Goal: Navigation & Orientation: Find specific page/section

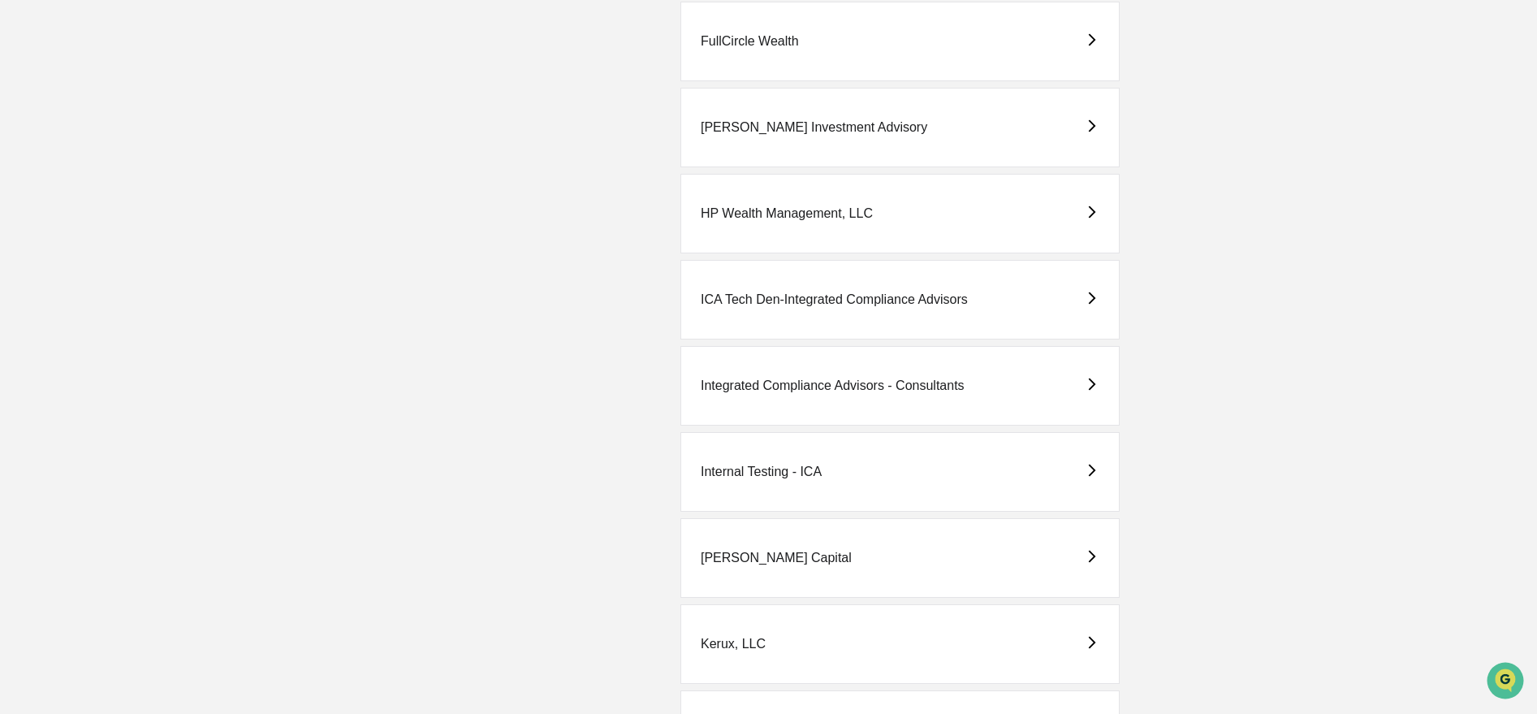
scroll to position [3054, 0]
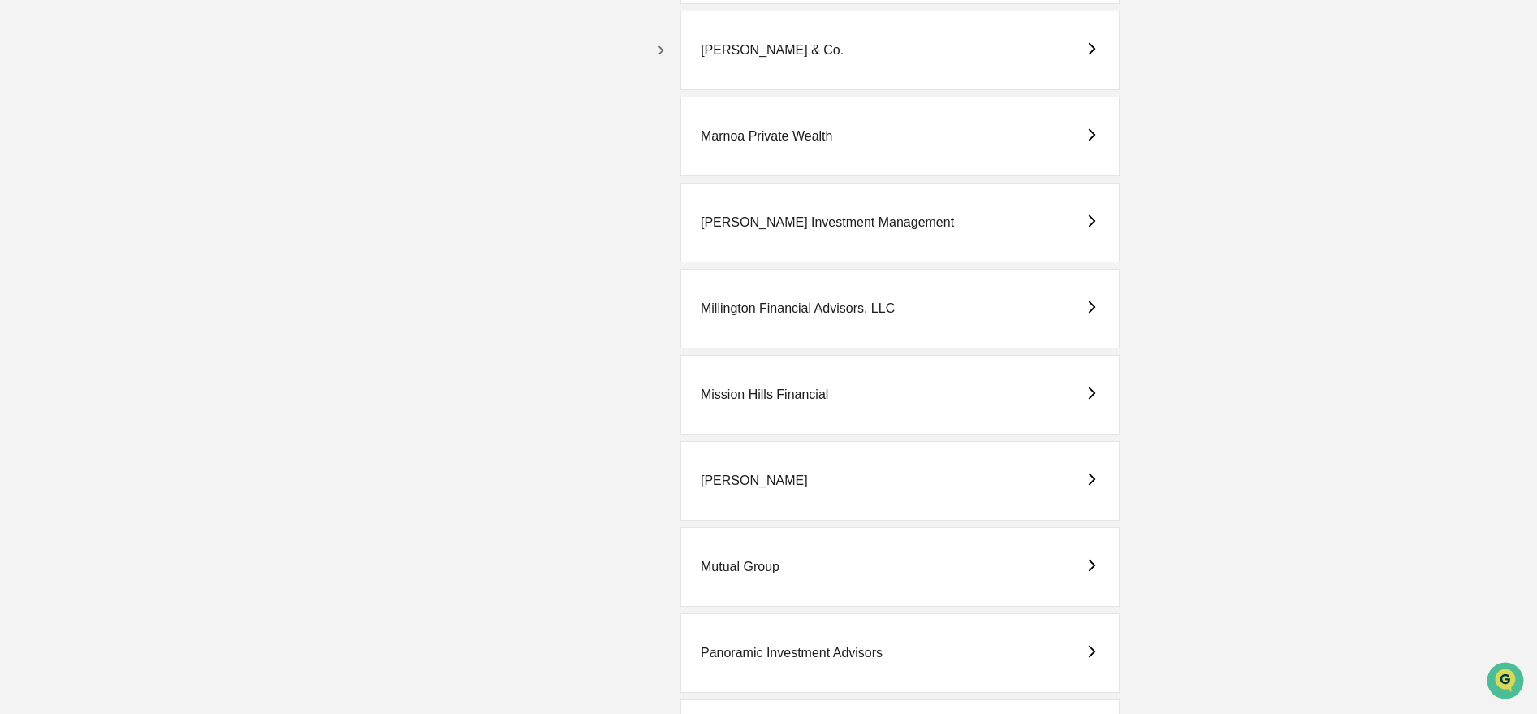
click at [655, 44] on icon "button" at bounding box center [661, 50] width 18 height 18
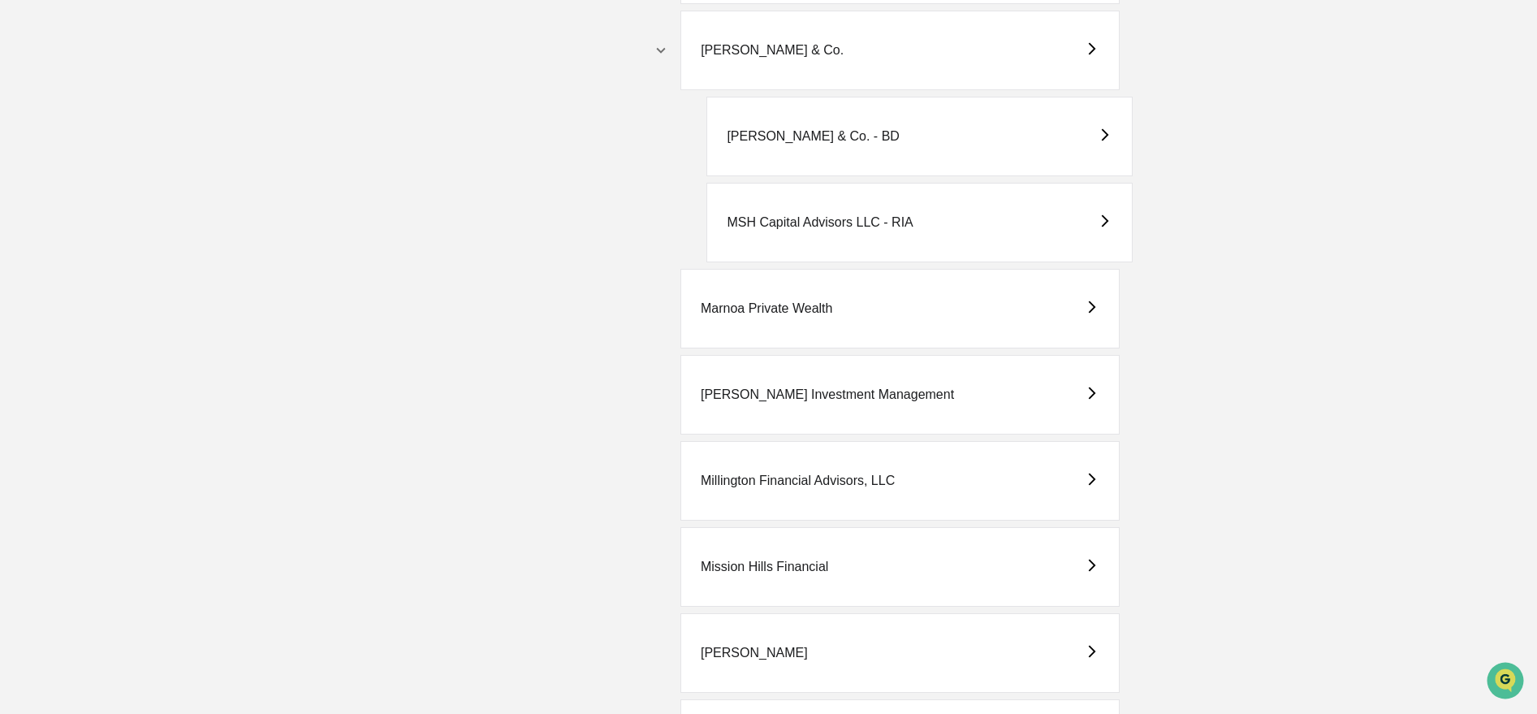
click at [797, 140] on div "[PERSON_NAME] & Co. - BD" at bounding box center [813, 136] width 173 height 15
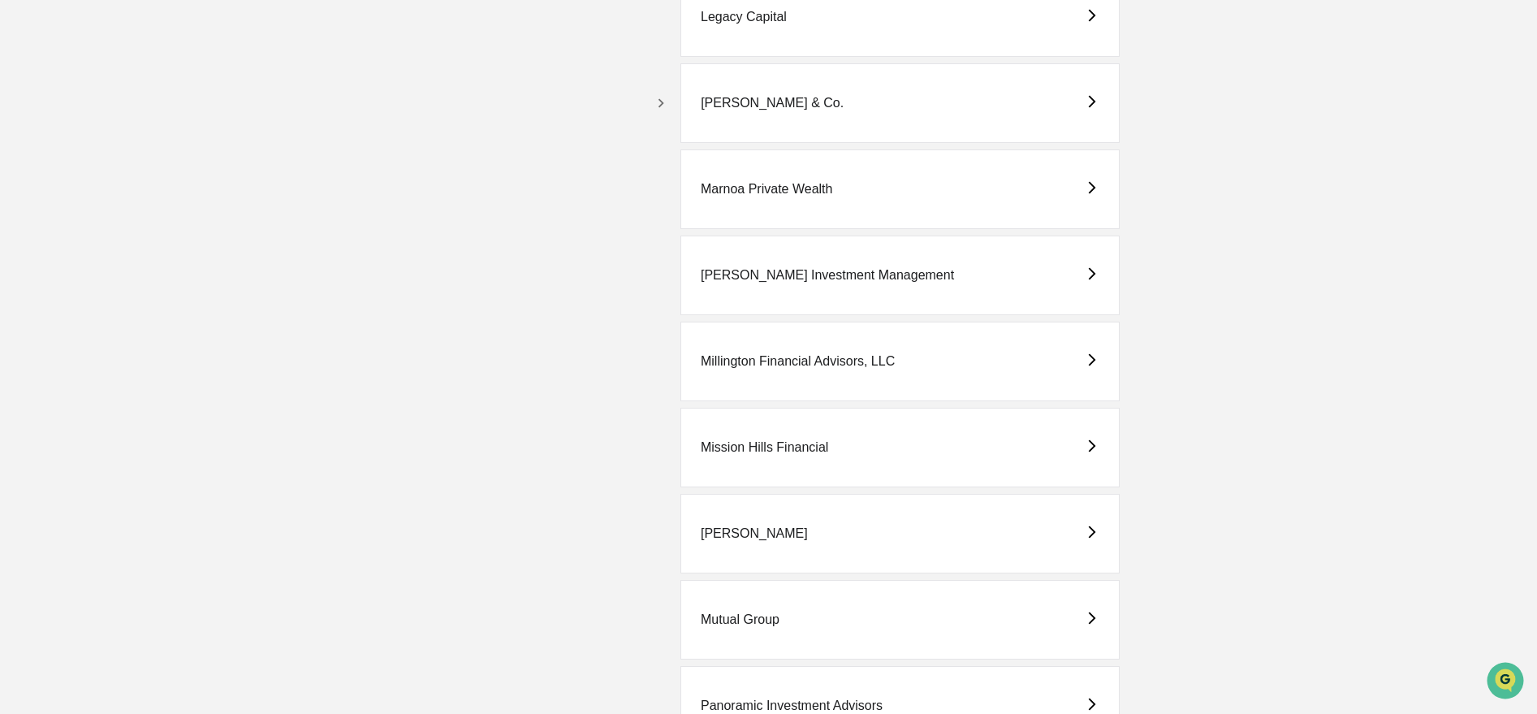
scroll to position [2964, 0]
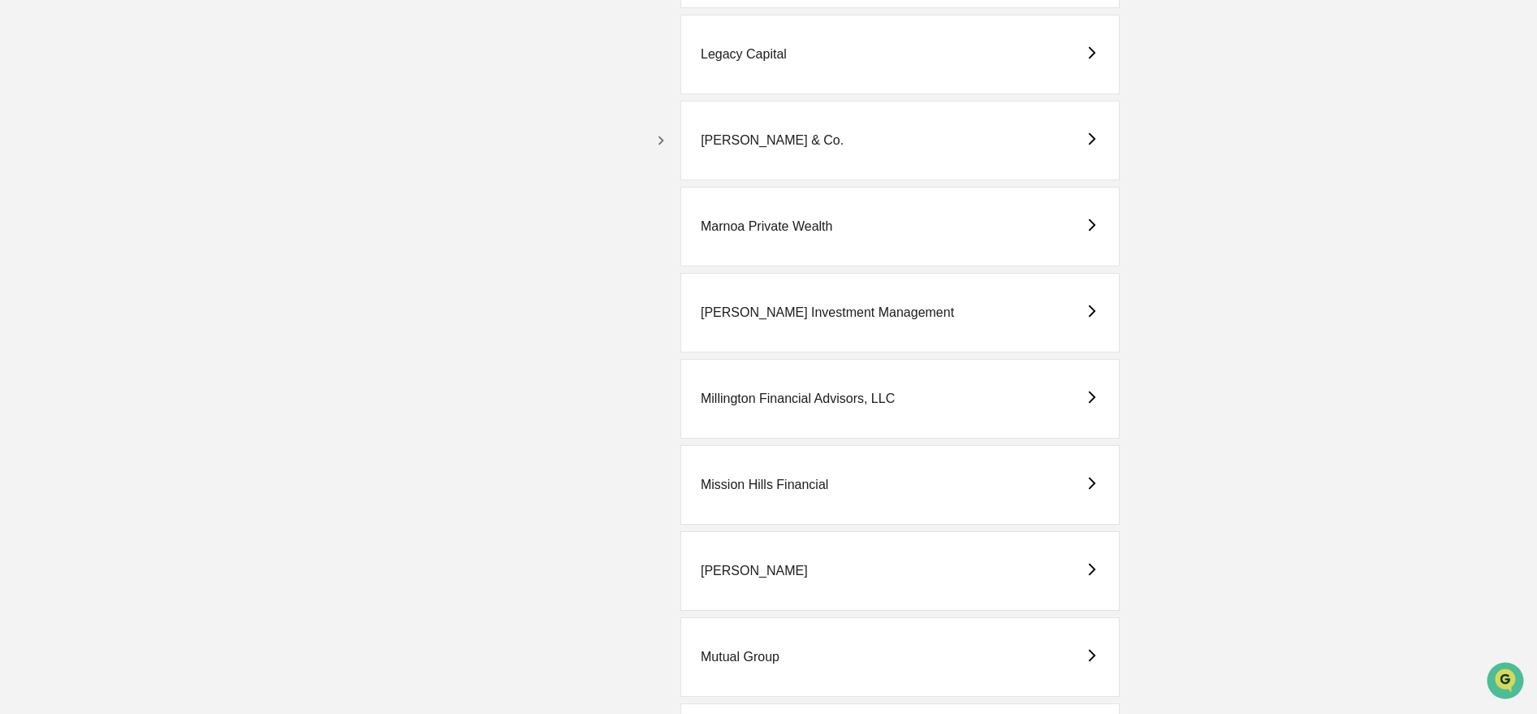
click at [657, 138] on icon "button" at bounding box center [661, 141] width 18 height 18
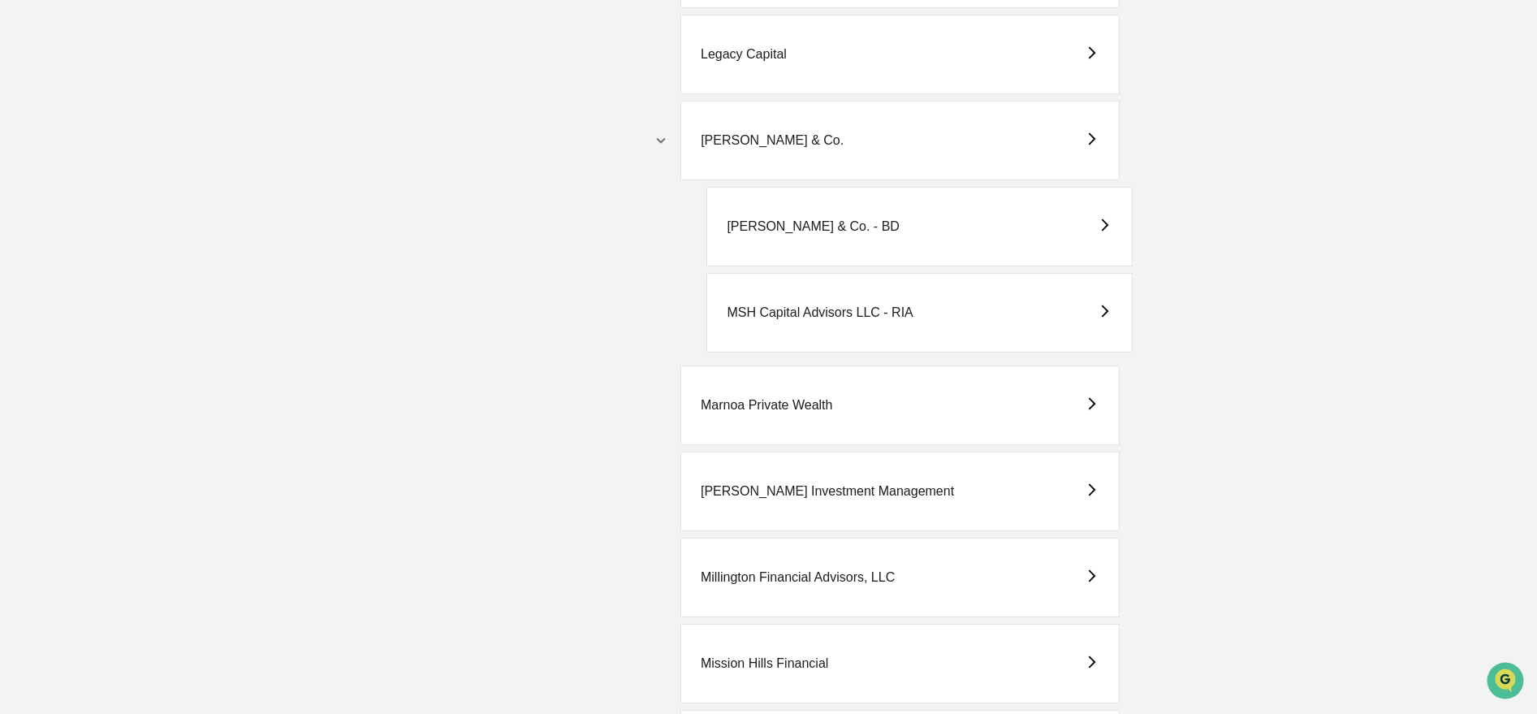
click at [835, 313] on div "MSH Capital Advisors LLC - RIA" at bounding box center [820, 312] width 186 height 15
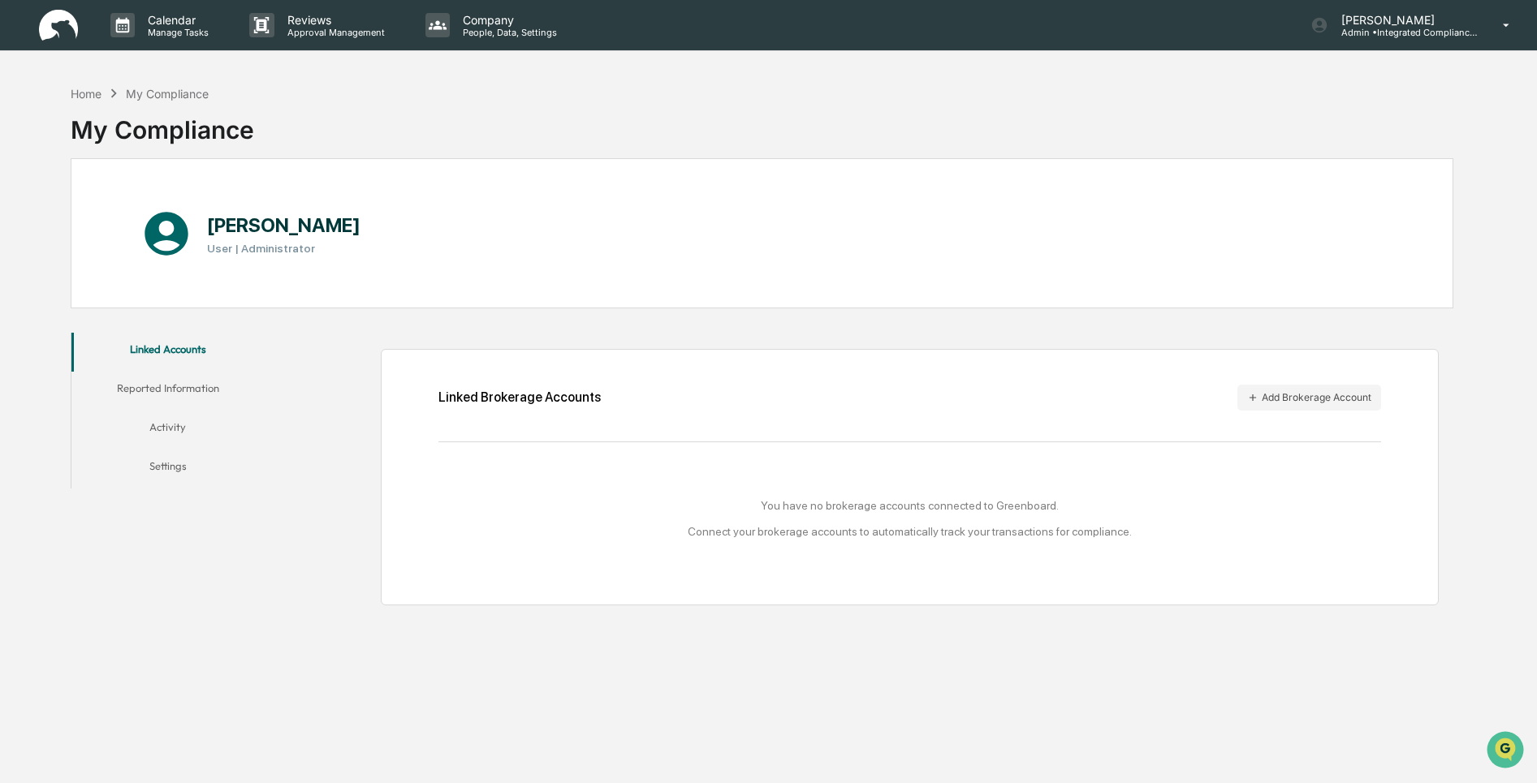
click at [183, 390] on button "Reported Information" at bounding box center [167, 391] width 193 height 39
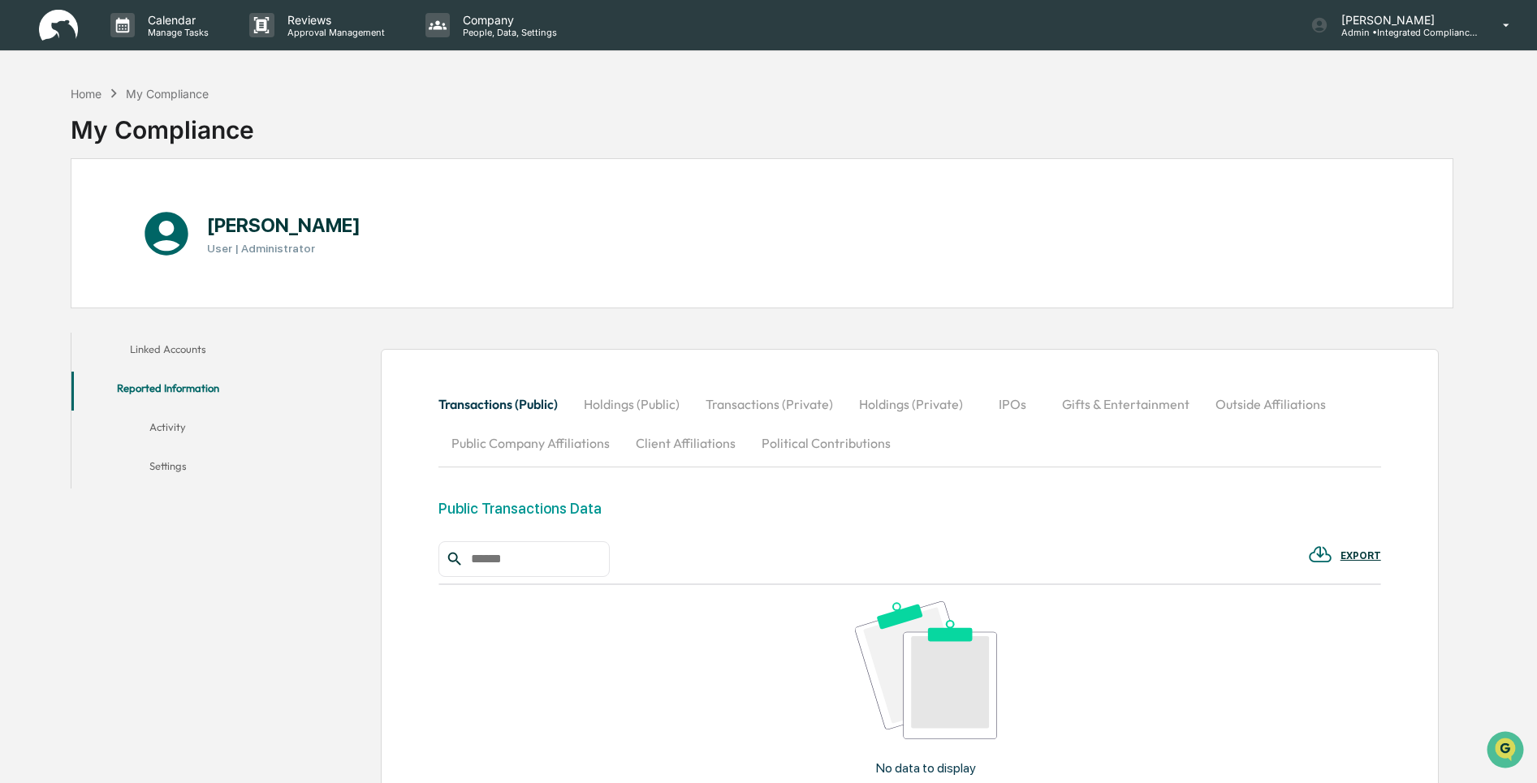
click at [164, 434] on button "Activity" at bounding box center [167, 430] width 193 height 39
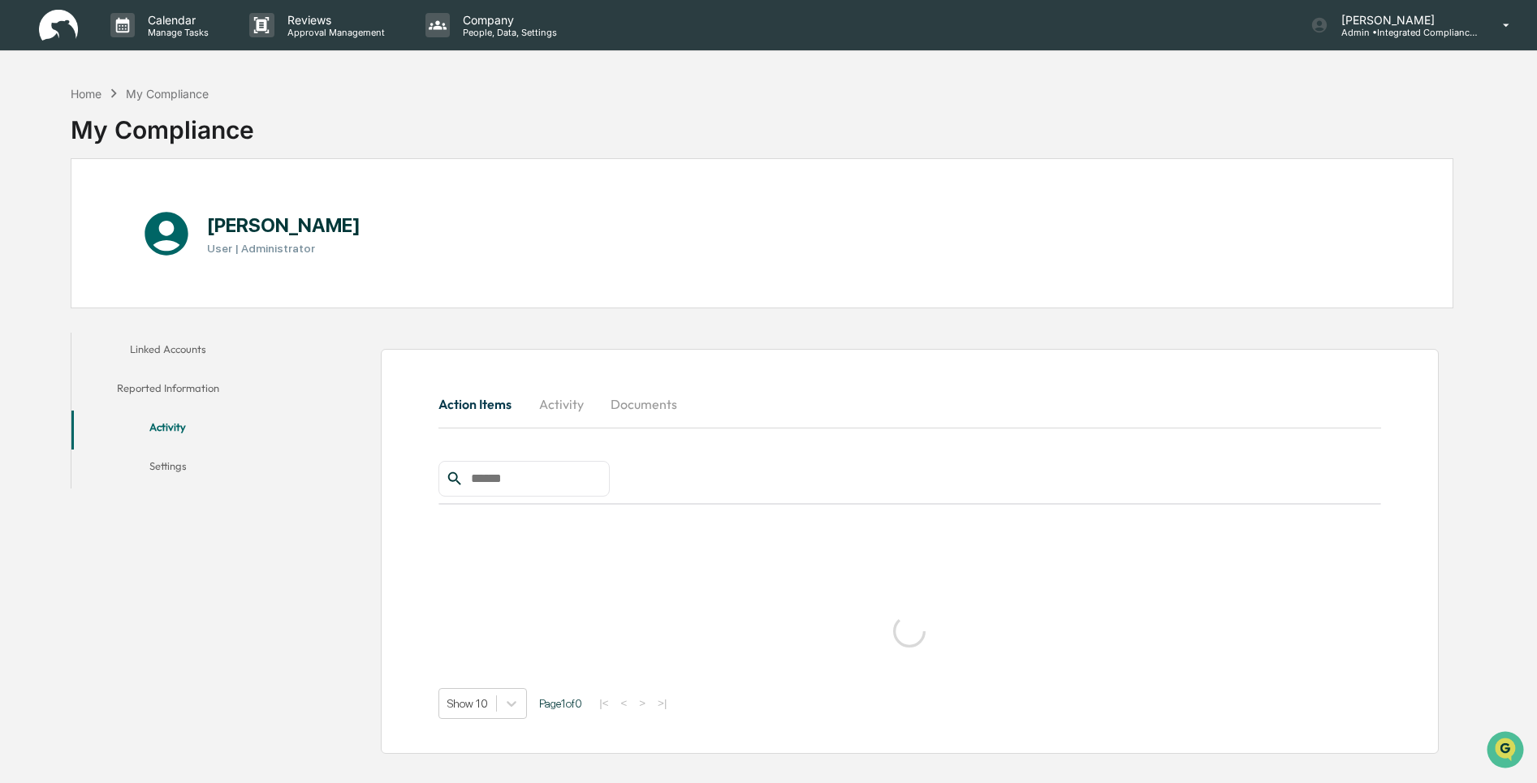
click at [165, 467] on button "Settings" at bounding box center [167, 469] width 193 height 39
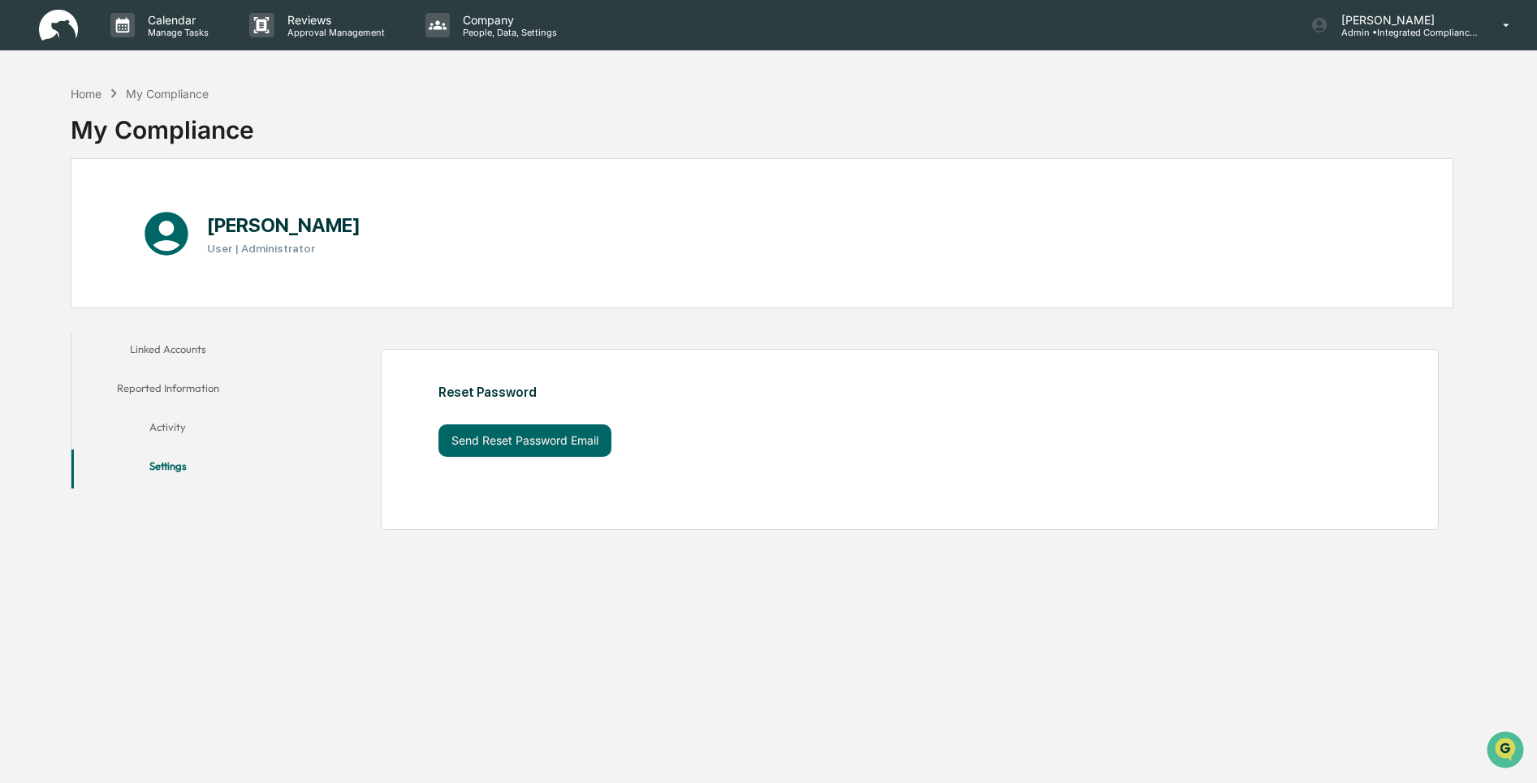
click at [169, 361] on button "Linked Accounts" at bounding box center [167, 352] width 193 height 39
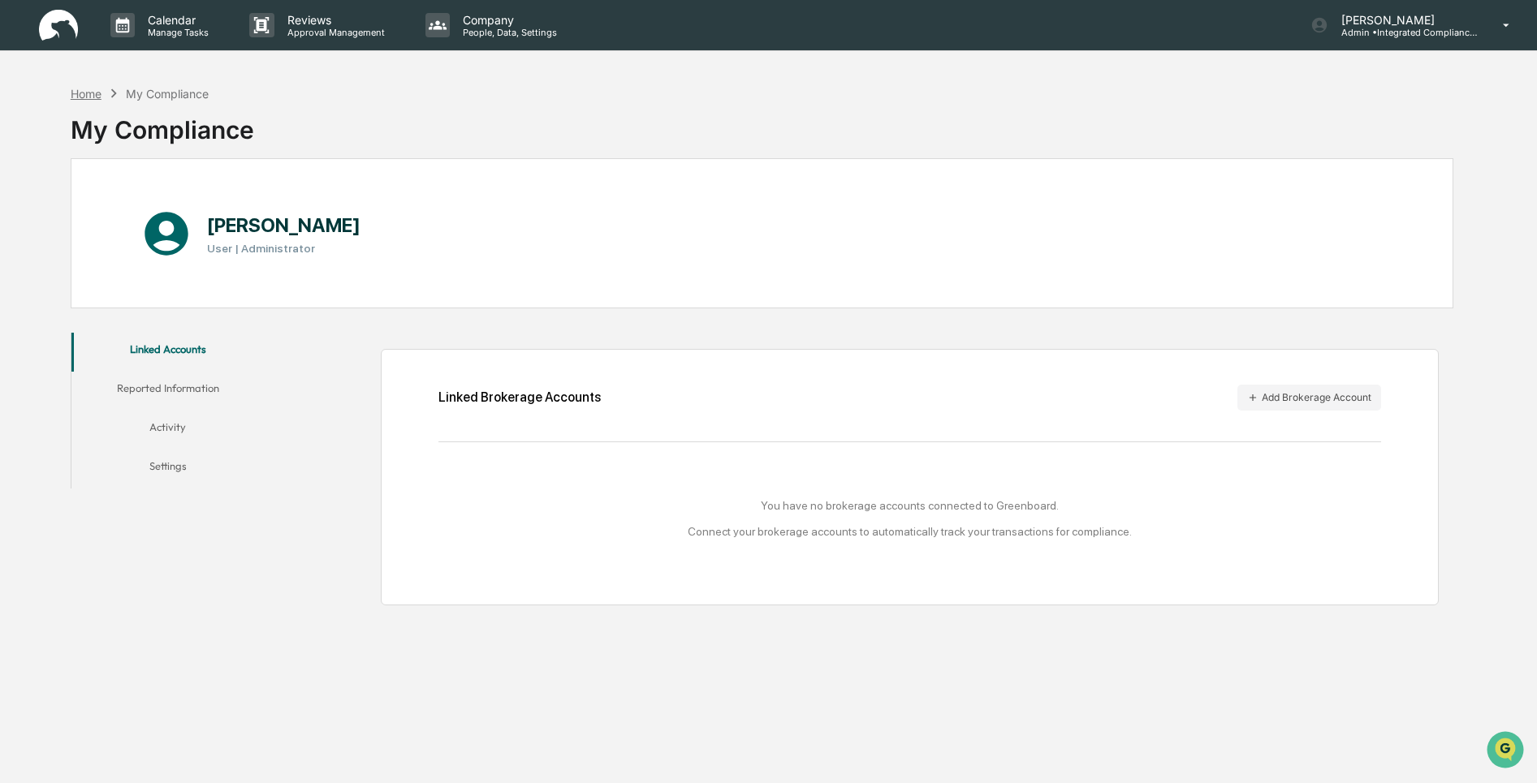
click at [95, 91] on div "Home" at bounding box center [86, 94] width 31 height 14
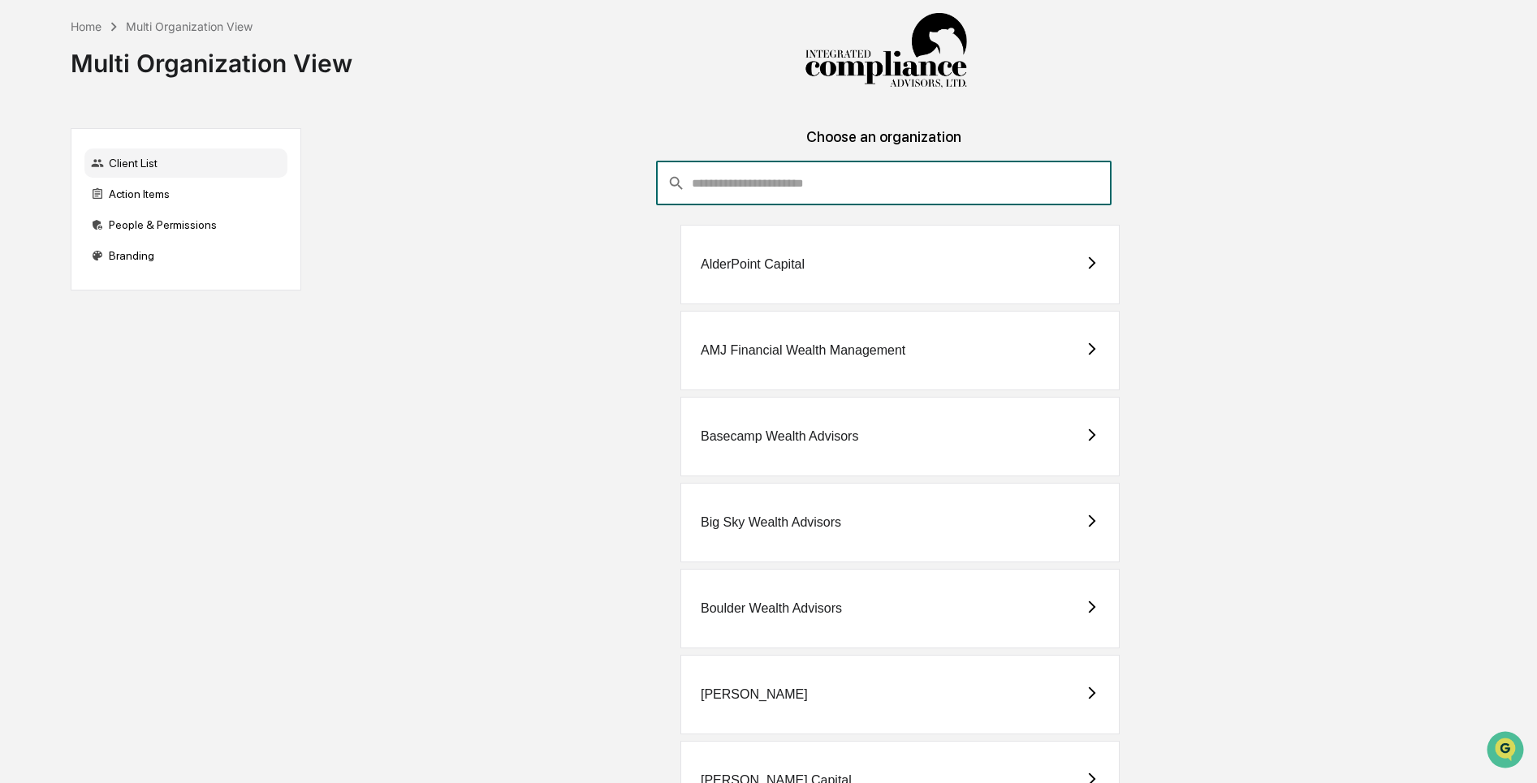
click at [701, 187] on input "consultant-dashboard__filter-organizations-search-bar" at bounding box center [902, 184] width 420 height 44
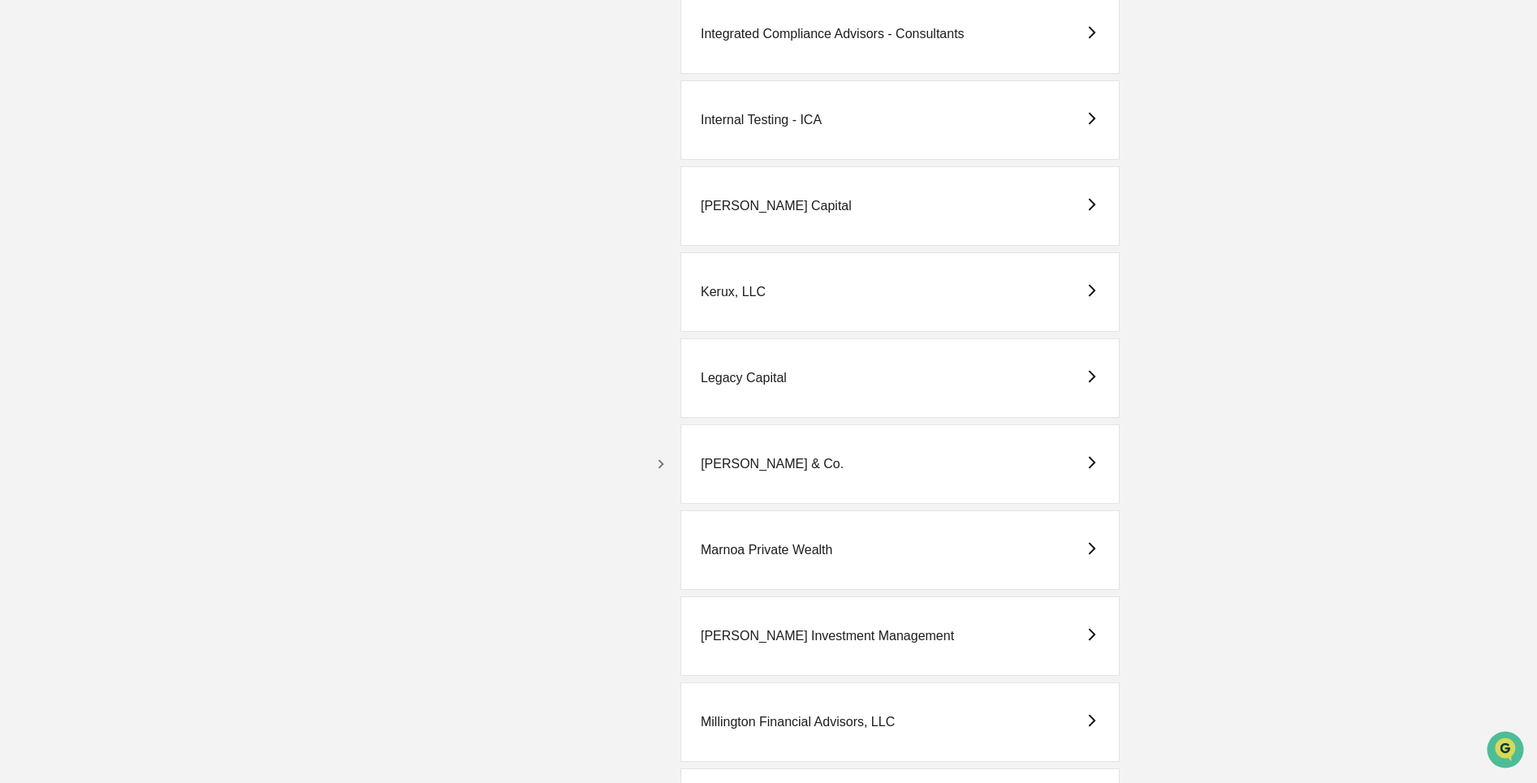
scroll to position [2939, 0]
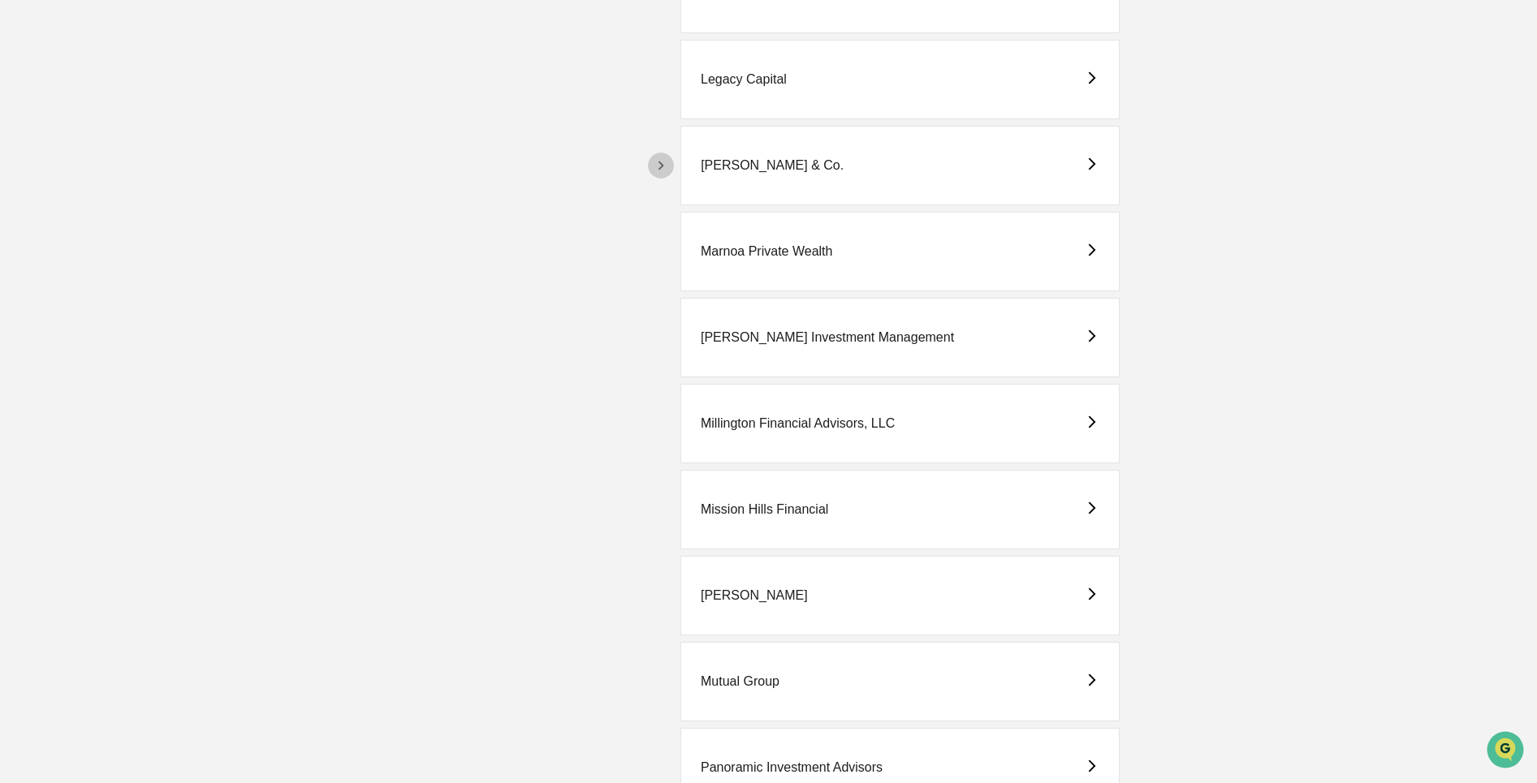
click at [658, 159] on icon "button" at bounding box center [661, 166] width 18 height 18
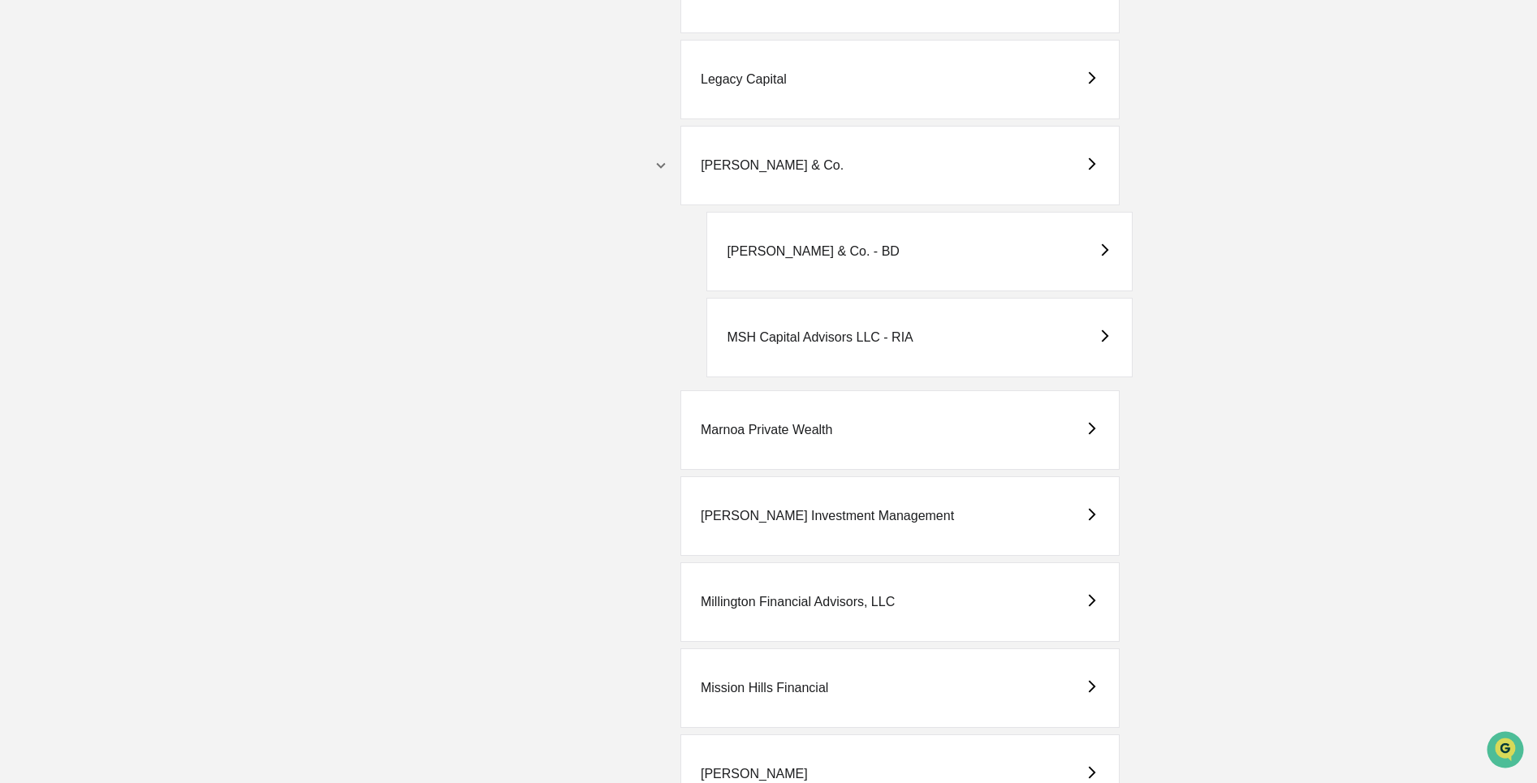
click at [817, 343] on div "MSH Capital Advisors LLC - RIA" at bounding box center [820, 337] width 186 height 15
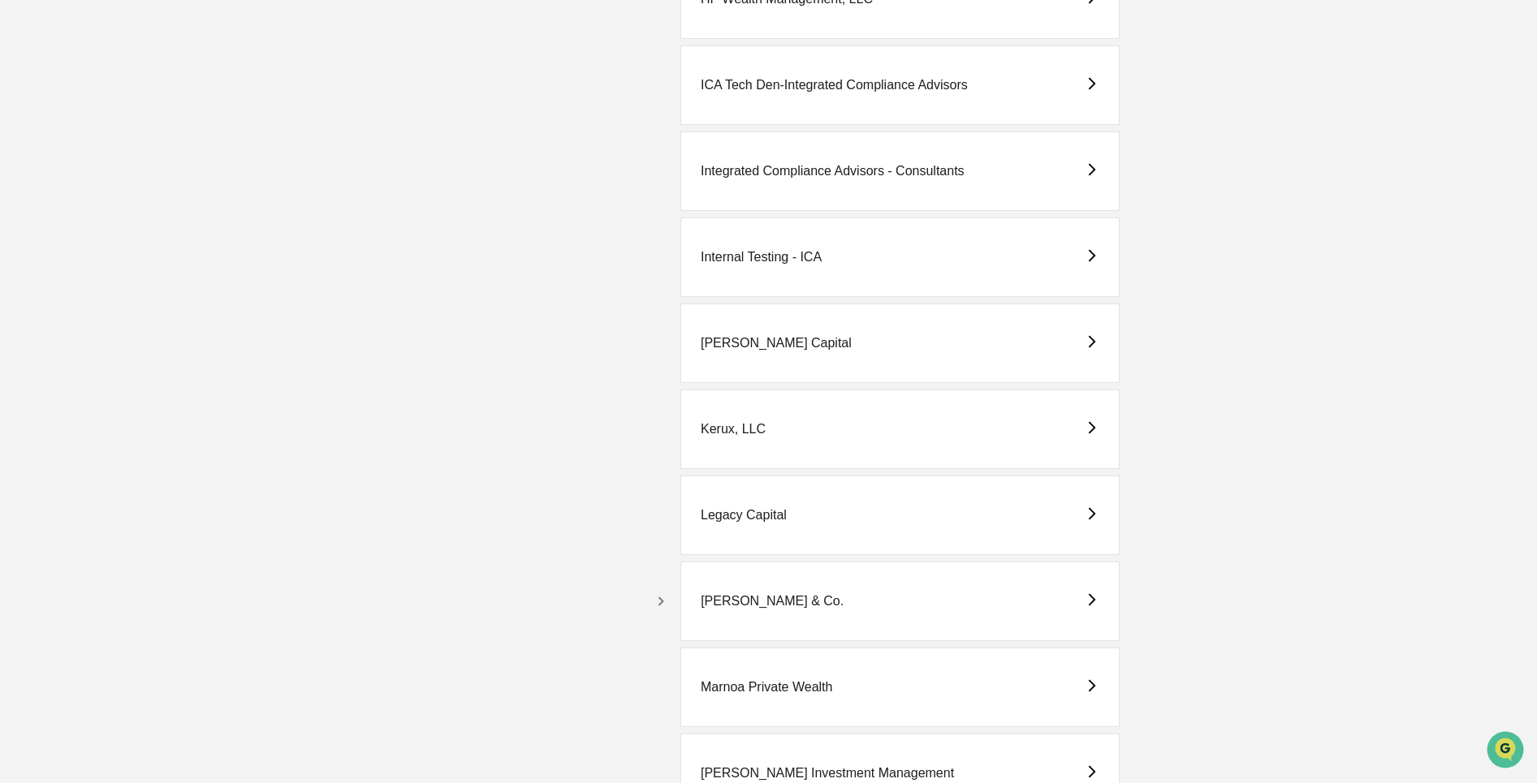
scroll to position [2511, 0]
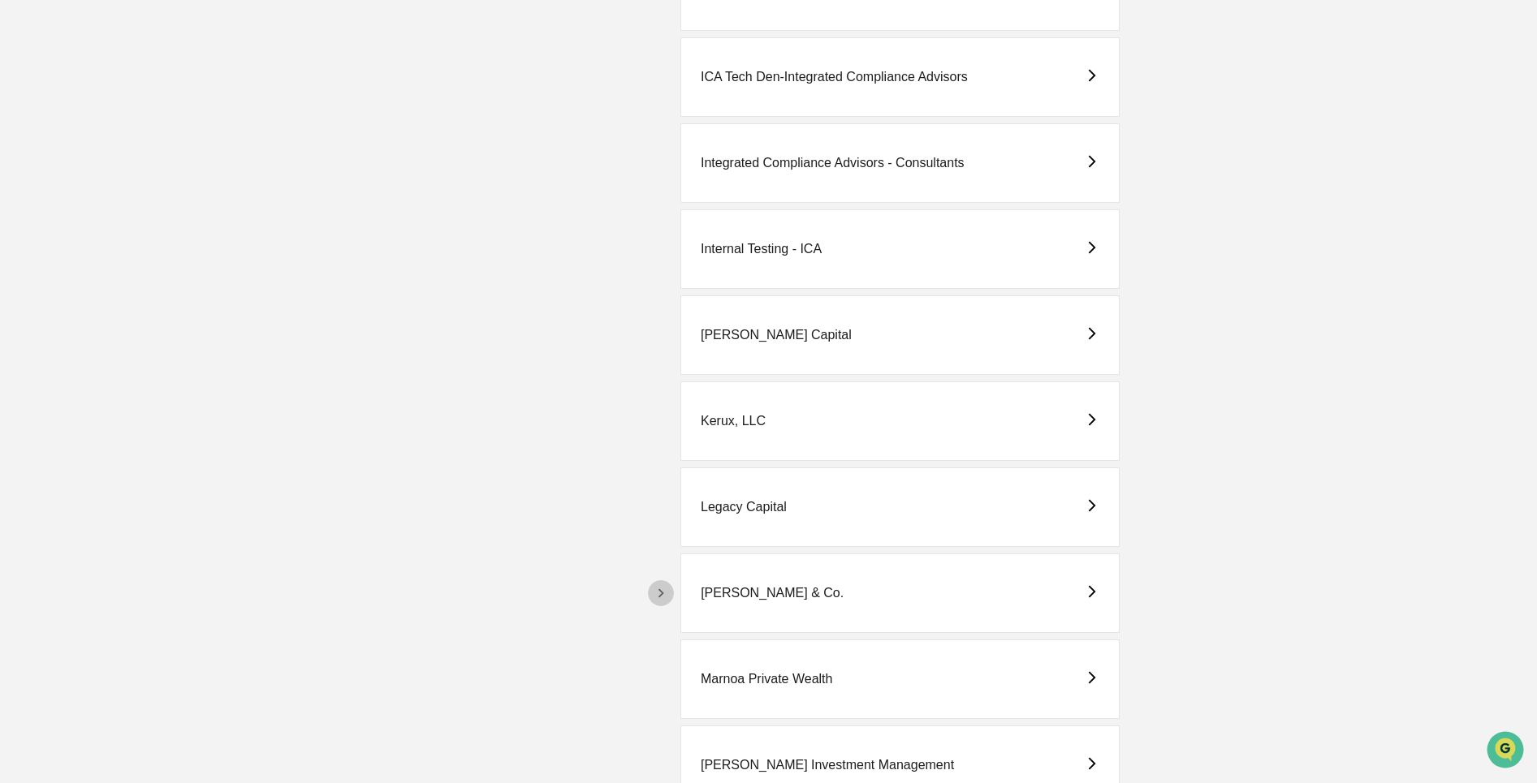
click at [664, 588] on icon "button" at bounding box center [661, 593] width 18 height 18
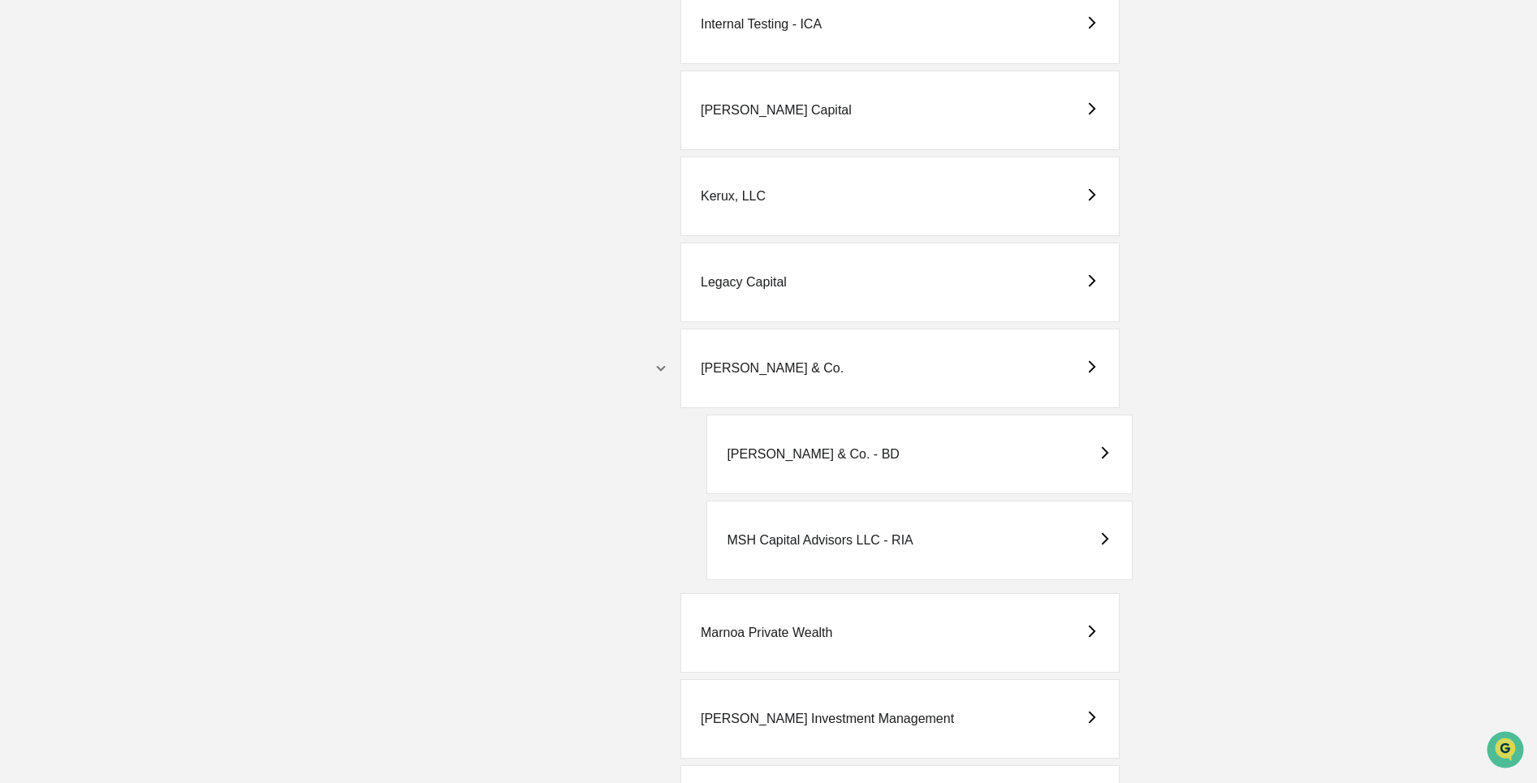
scroll to position [2754, 0]
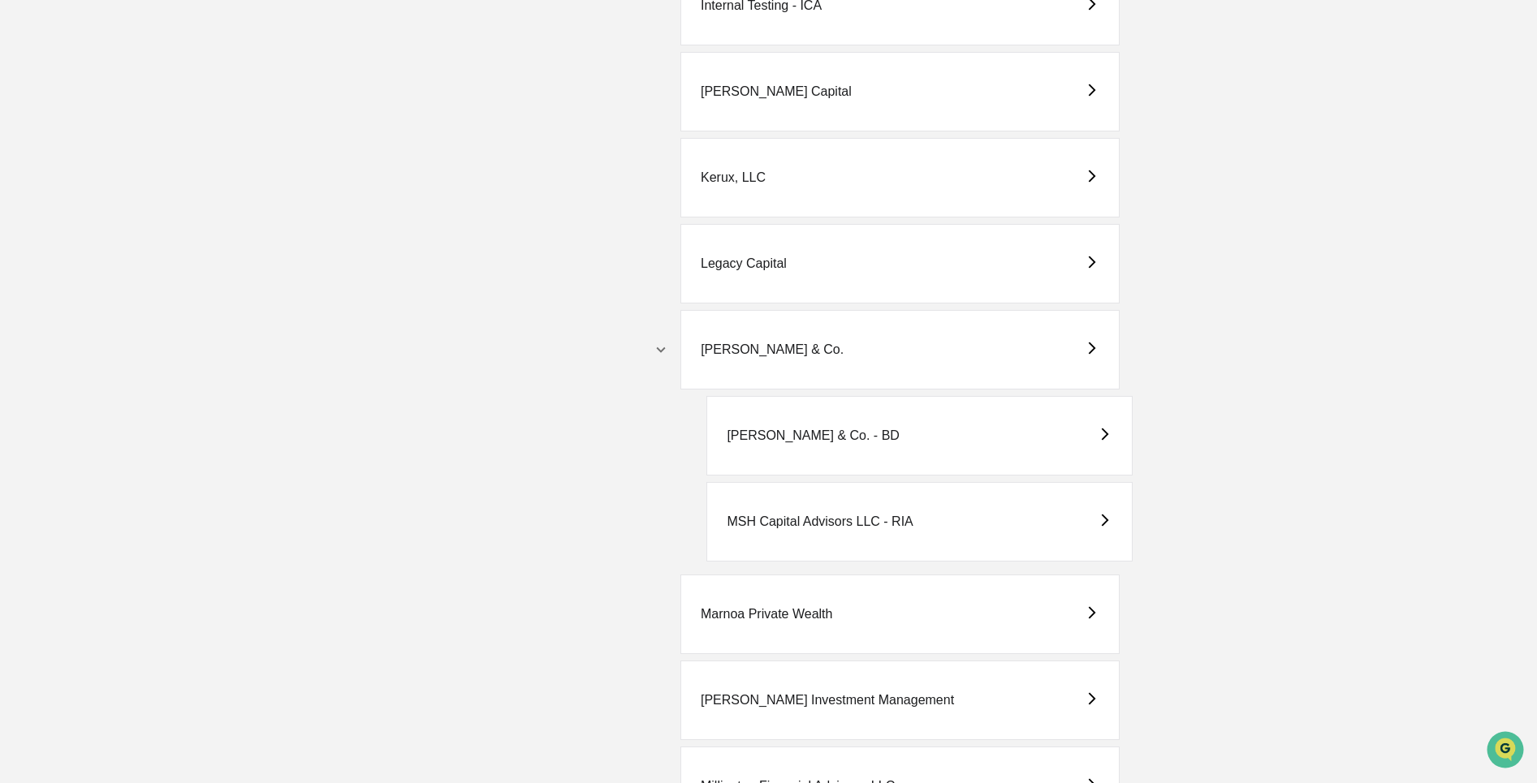
click at [912, 445] on div "[PERSON_NAME] & Co. - BD" at bounding box center [918, 436] width 425 height 80
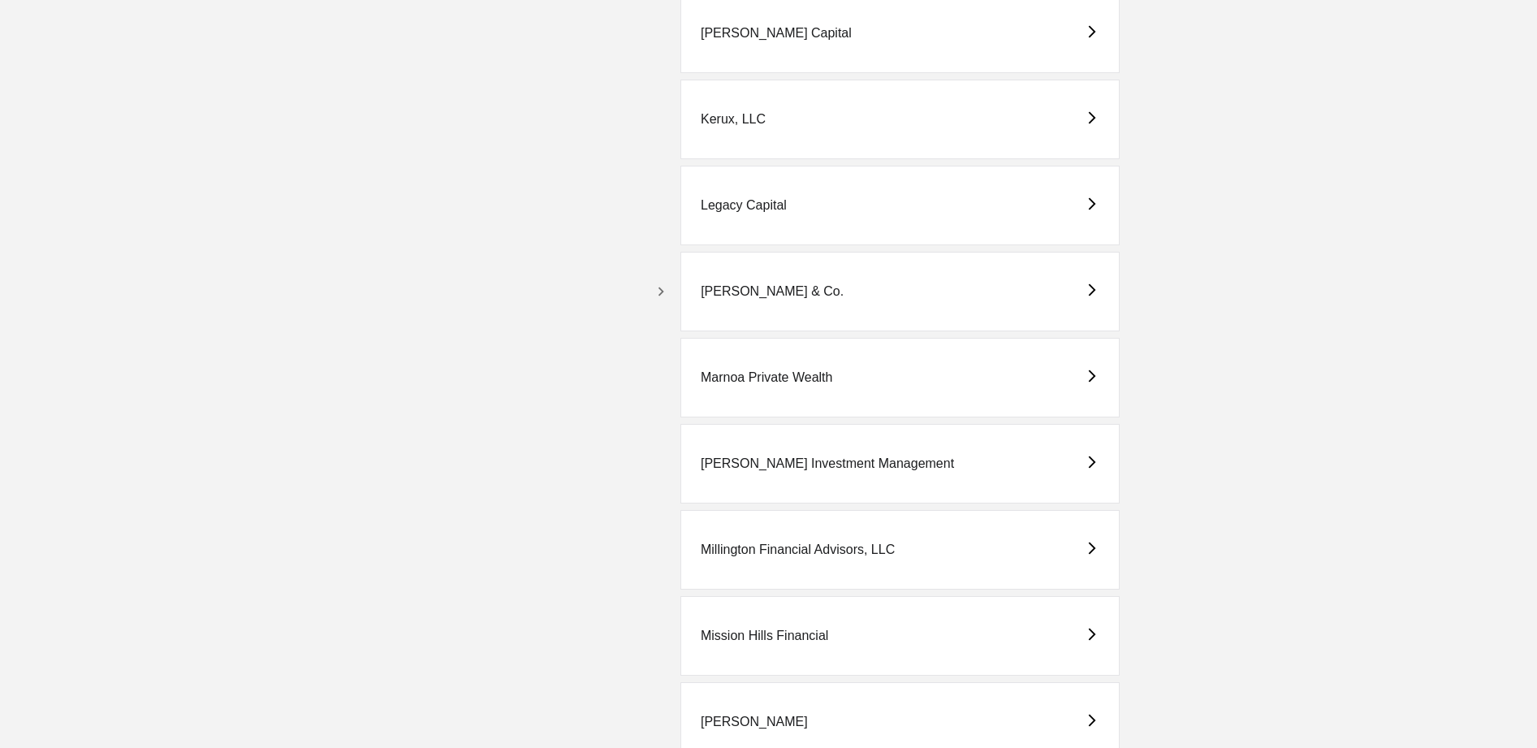
scroll to position [2815, 0]
click at [657, 288] on icon "button" at bounding box center [661, 289] width 18 height 18
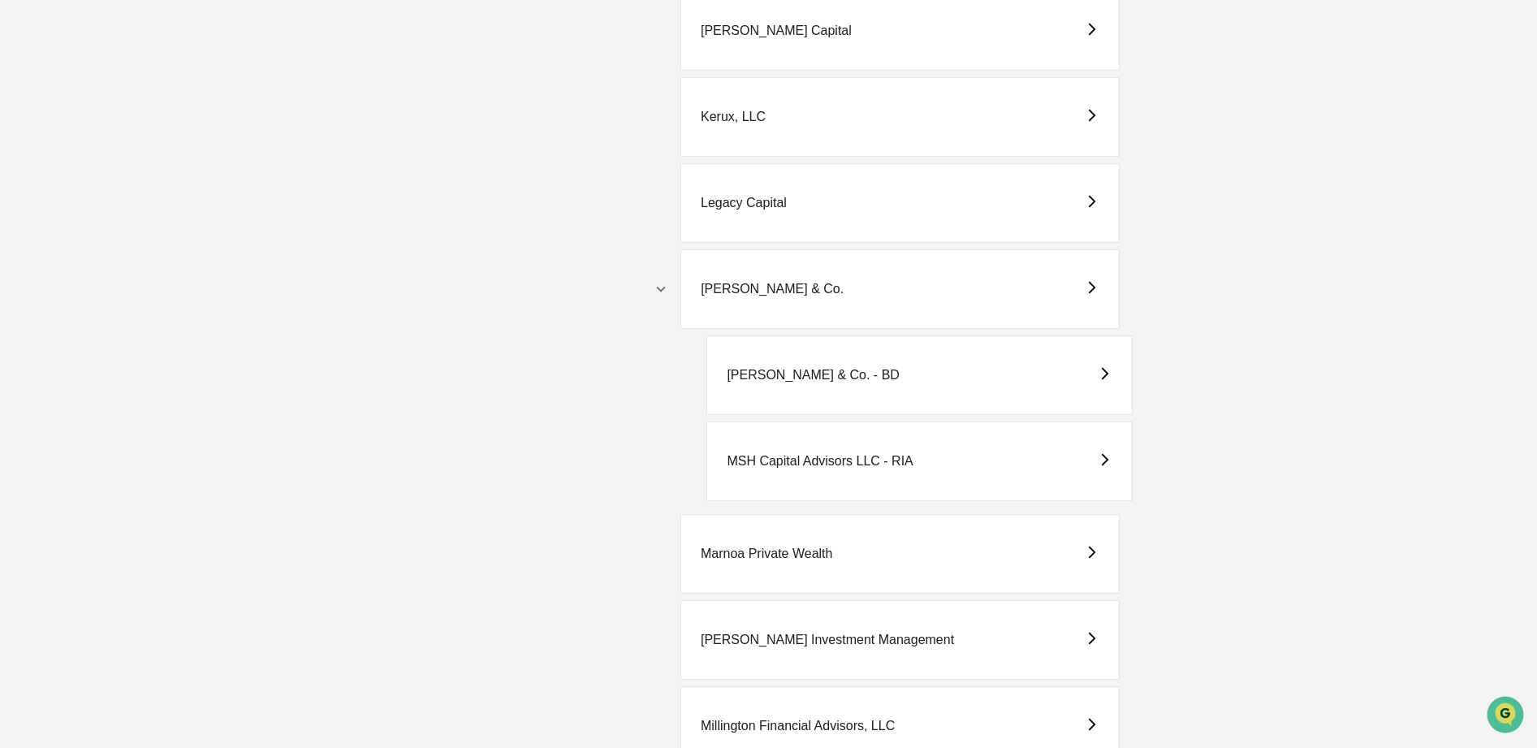
click at [806, 458] on div "MSH Capital Advisors LLC - RIA" at bounding box center [820, 461] width 186 height 15
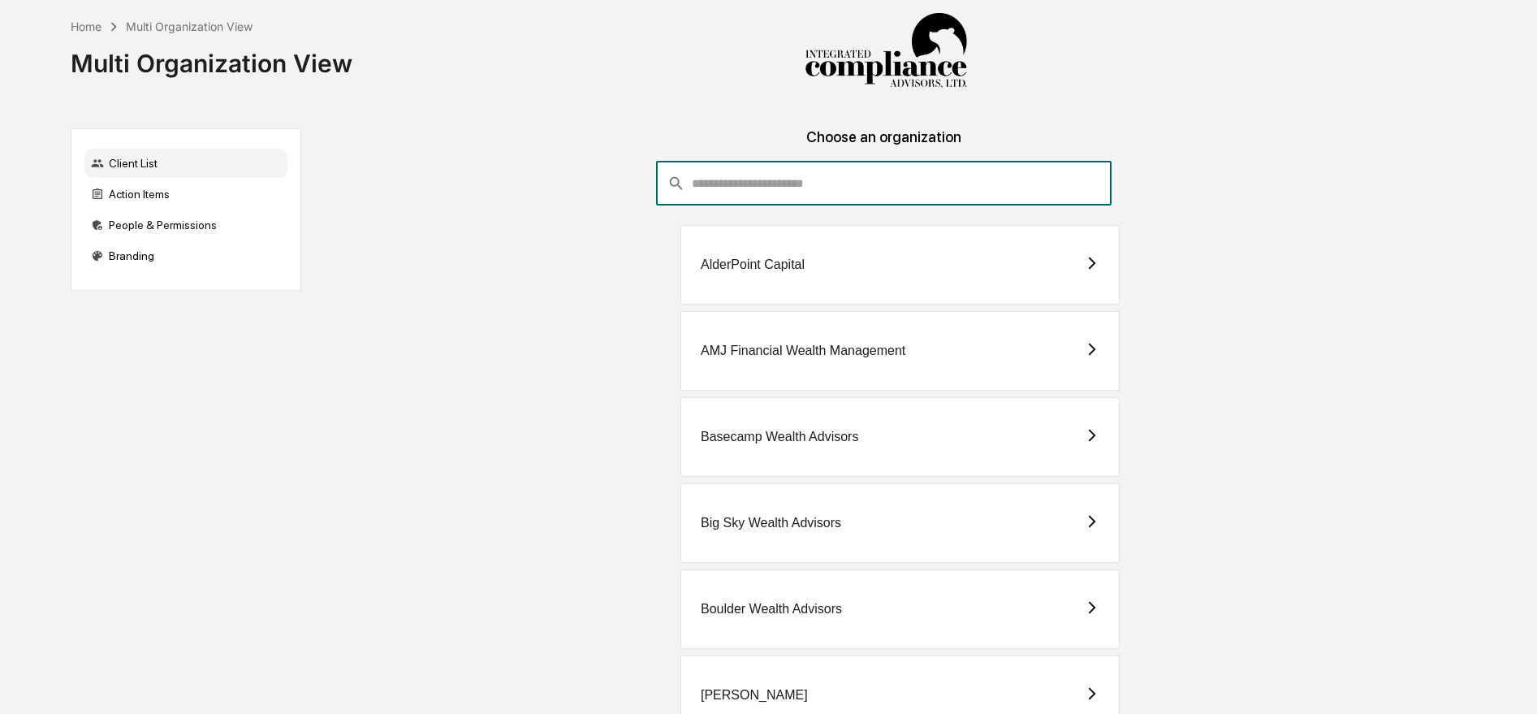
click at [731, 192] on input "consultant-dashboard__filter-organizations-search-bar" at bounding box center [902, 184] width 420 height 44
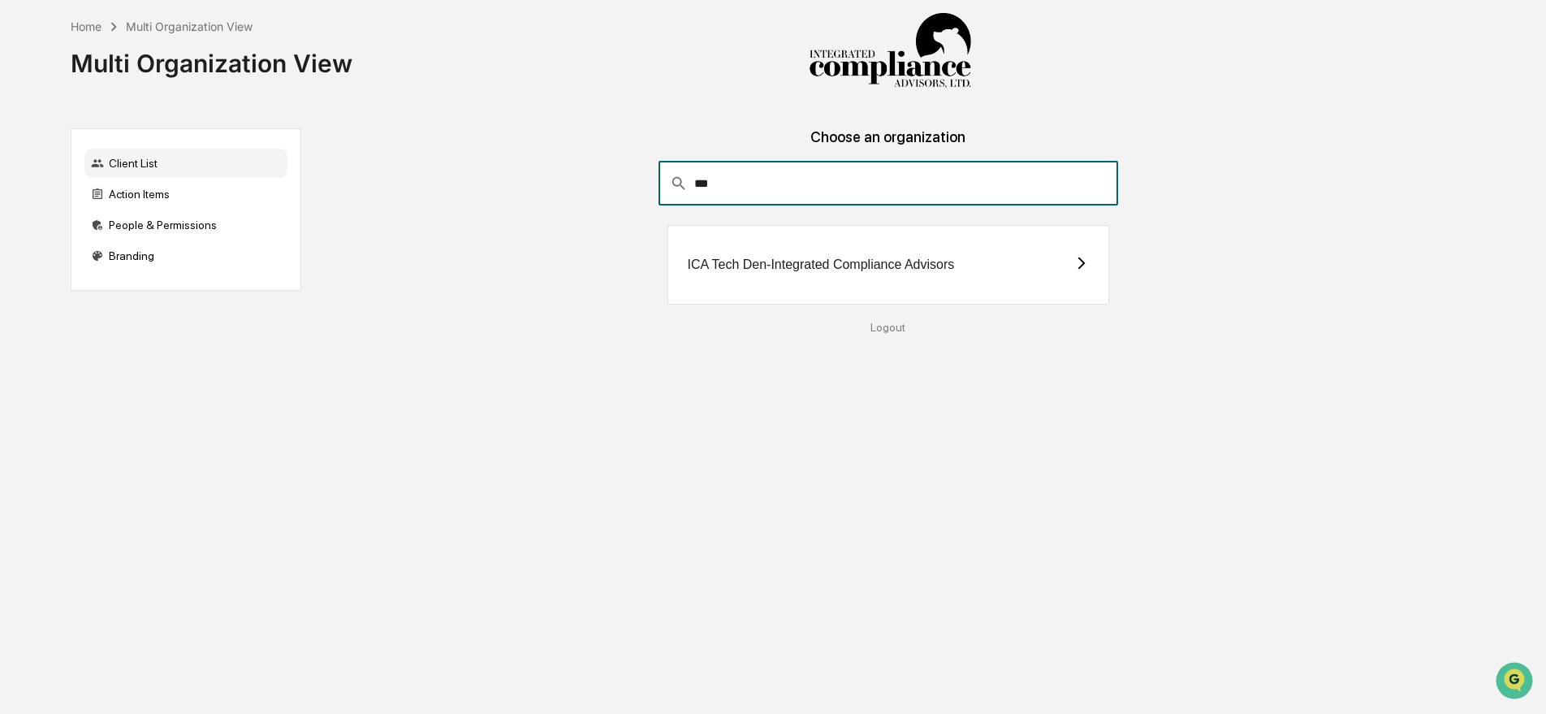
type input "***"
click at [727, 275] on div "ICA Tech Den-Integrated Compliance Advisors" at bounding box center [888, 265] width 442 height 80
